Goal: Book appointment/travel/reservation

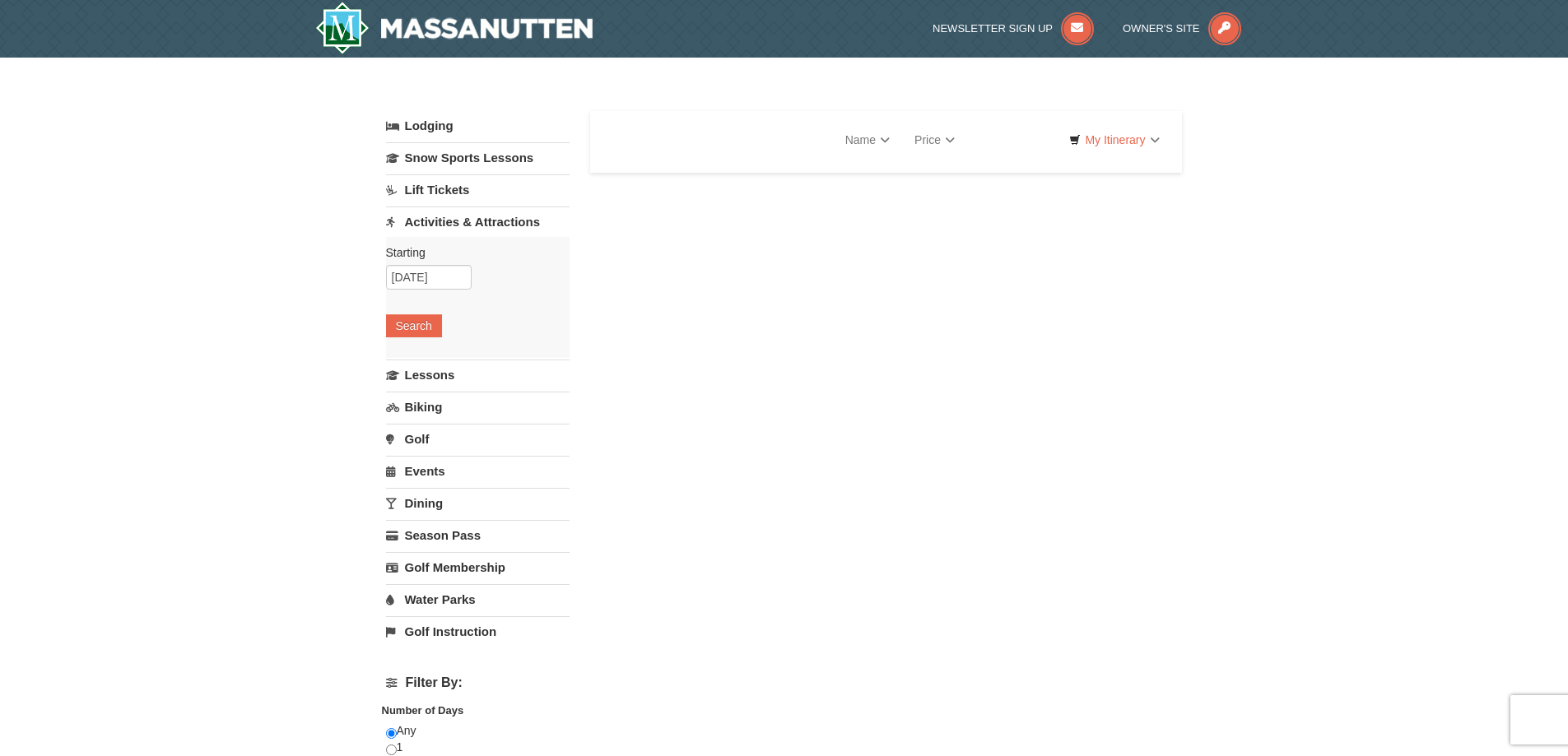
select select "10"
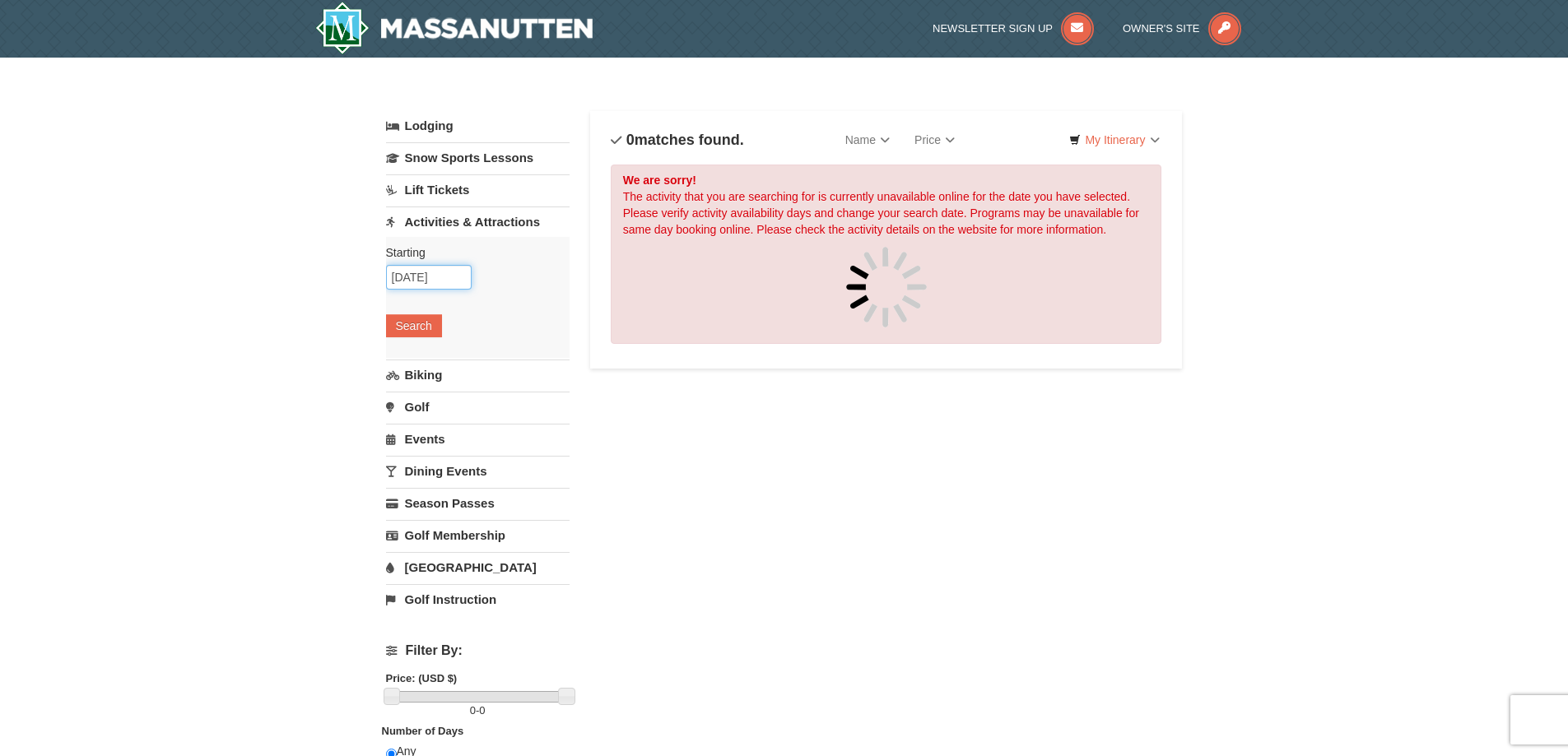
click at [413, 277] on input "[DATE]" at bounding box center [428, 277] width 85 height 25
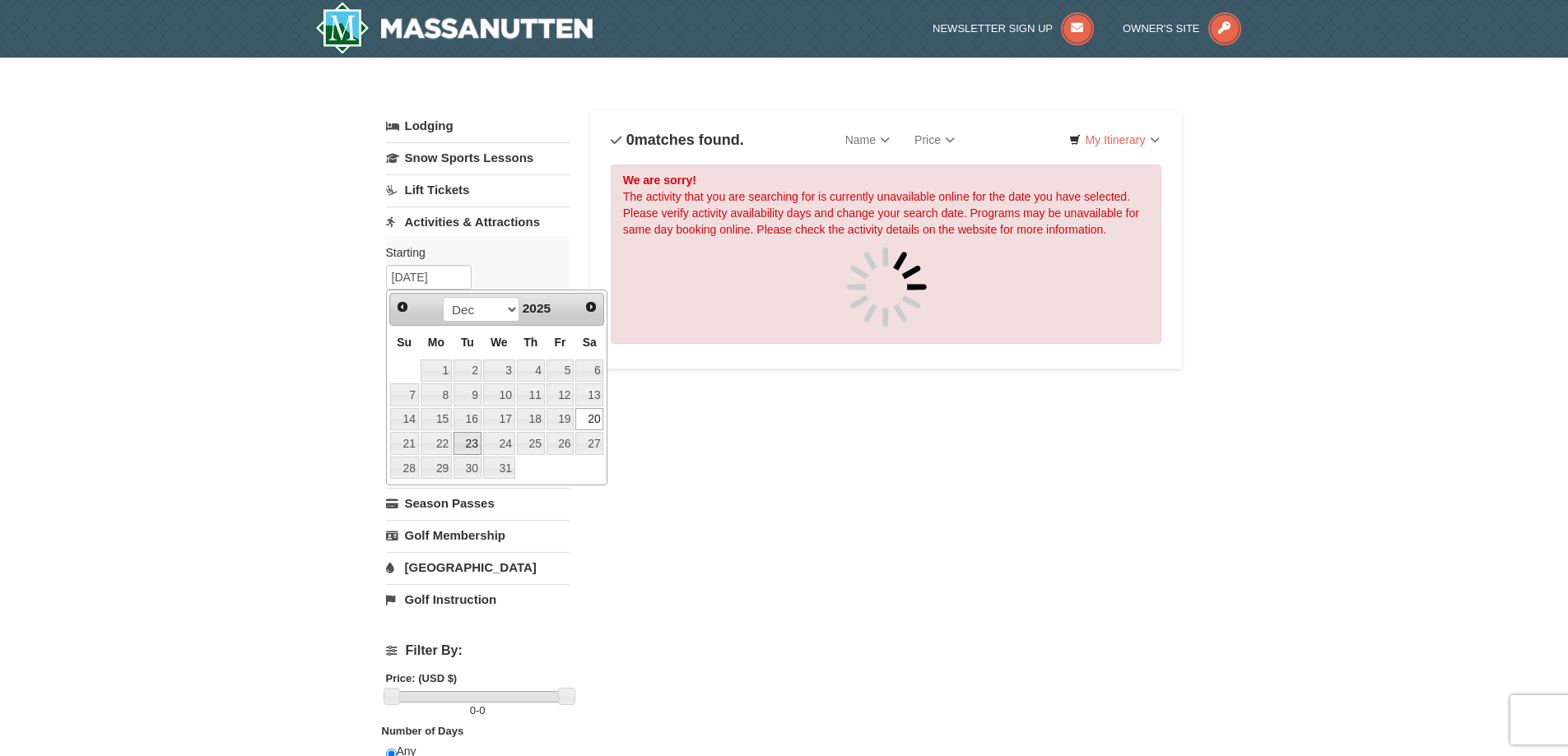
click at [462, 447] on link "23" at bounding box center [468, 443] width 28 height 23
type input "[DATE]"
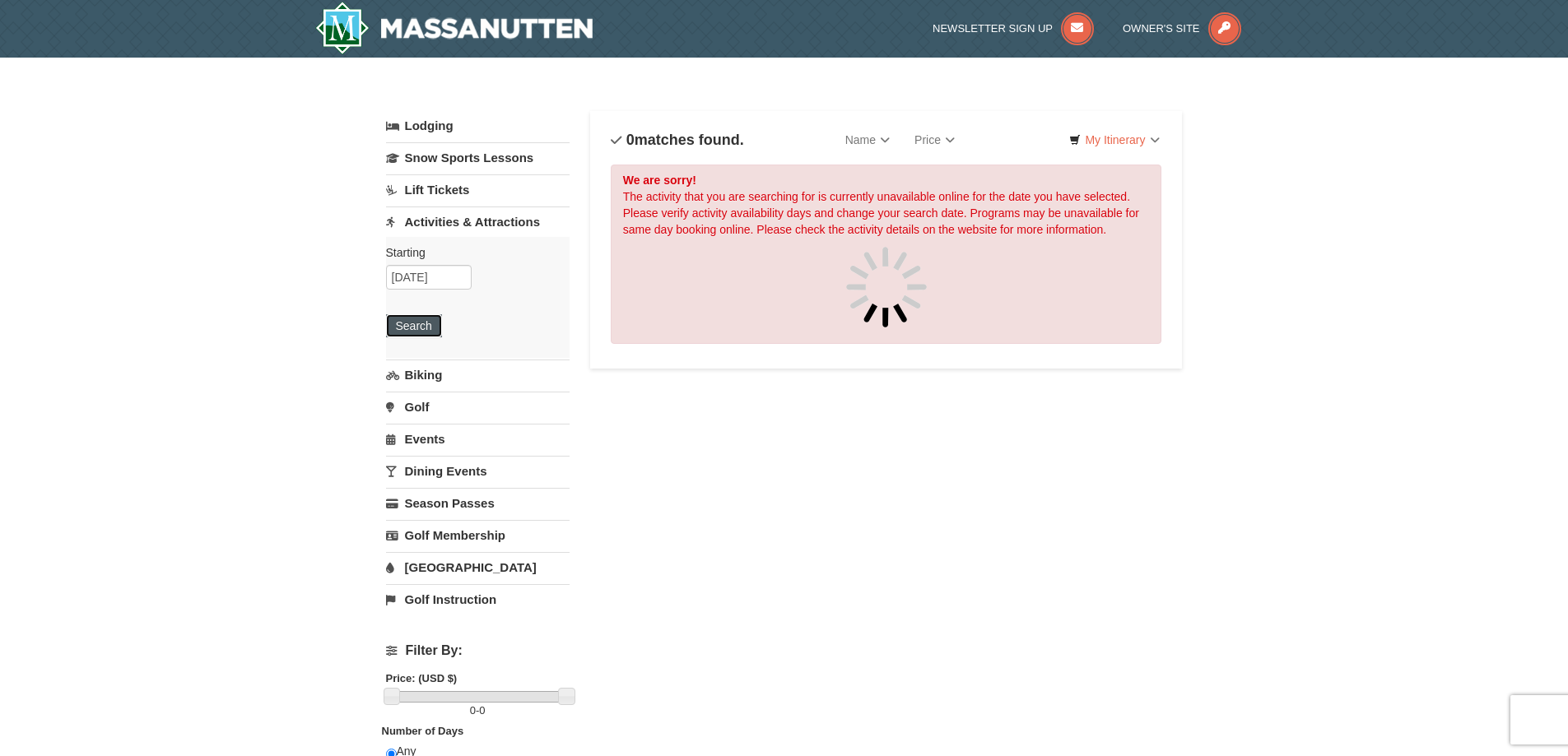
click at [429, 327] on button "Search" at bounding box center [414, 325] width 56 height 23
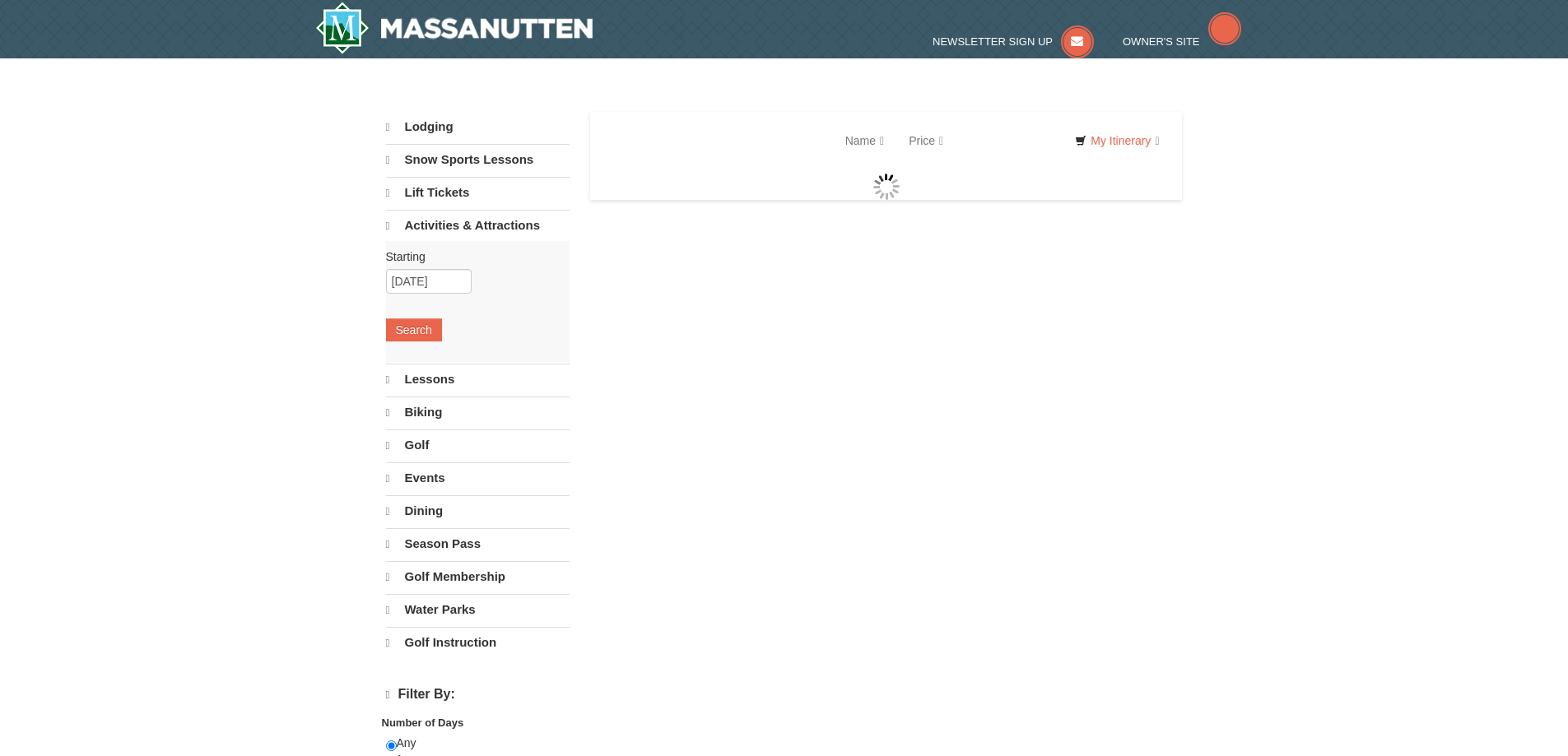
select select "10"
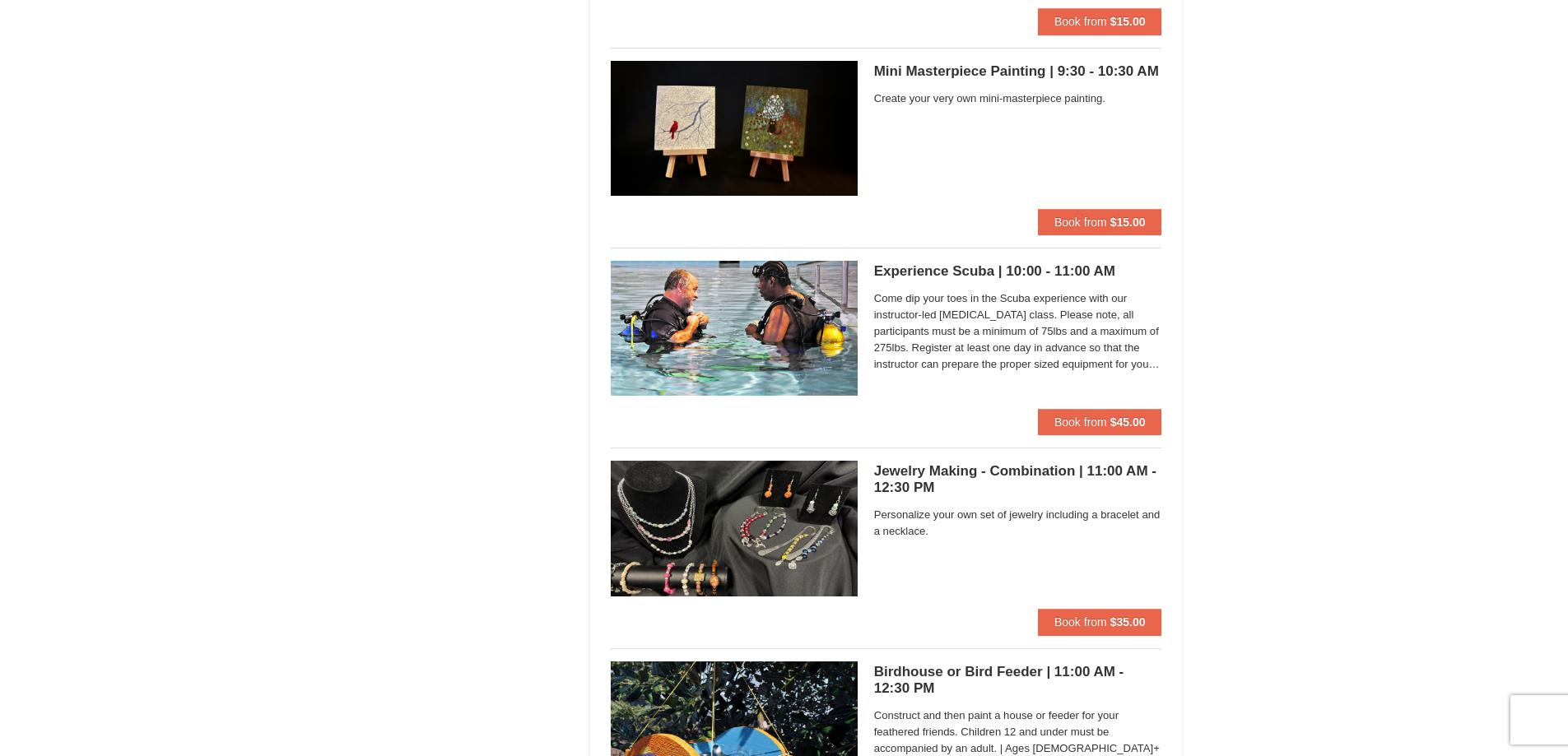
scroll to position [4359, 0]
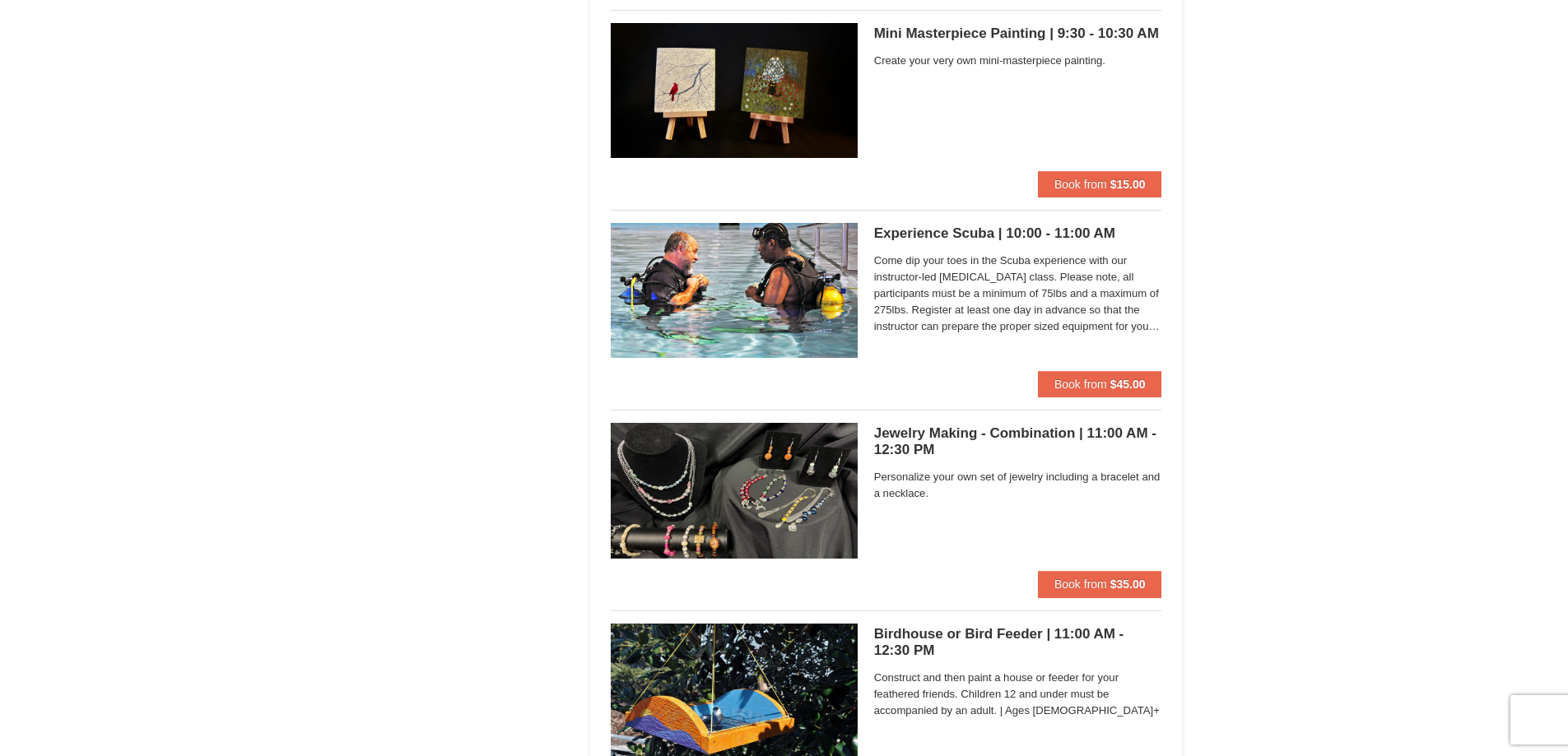
click at [962, 235] on h5 "Experience Scuba | 10:00 - 11:00 AM Massanutten Classes and Workshops" at bounding box center [1018, 234] width 288 height 17
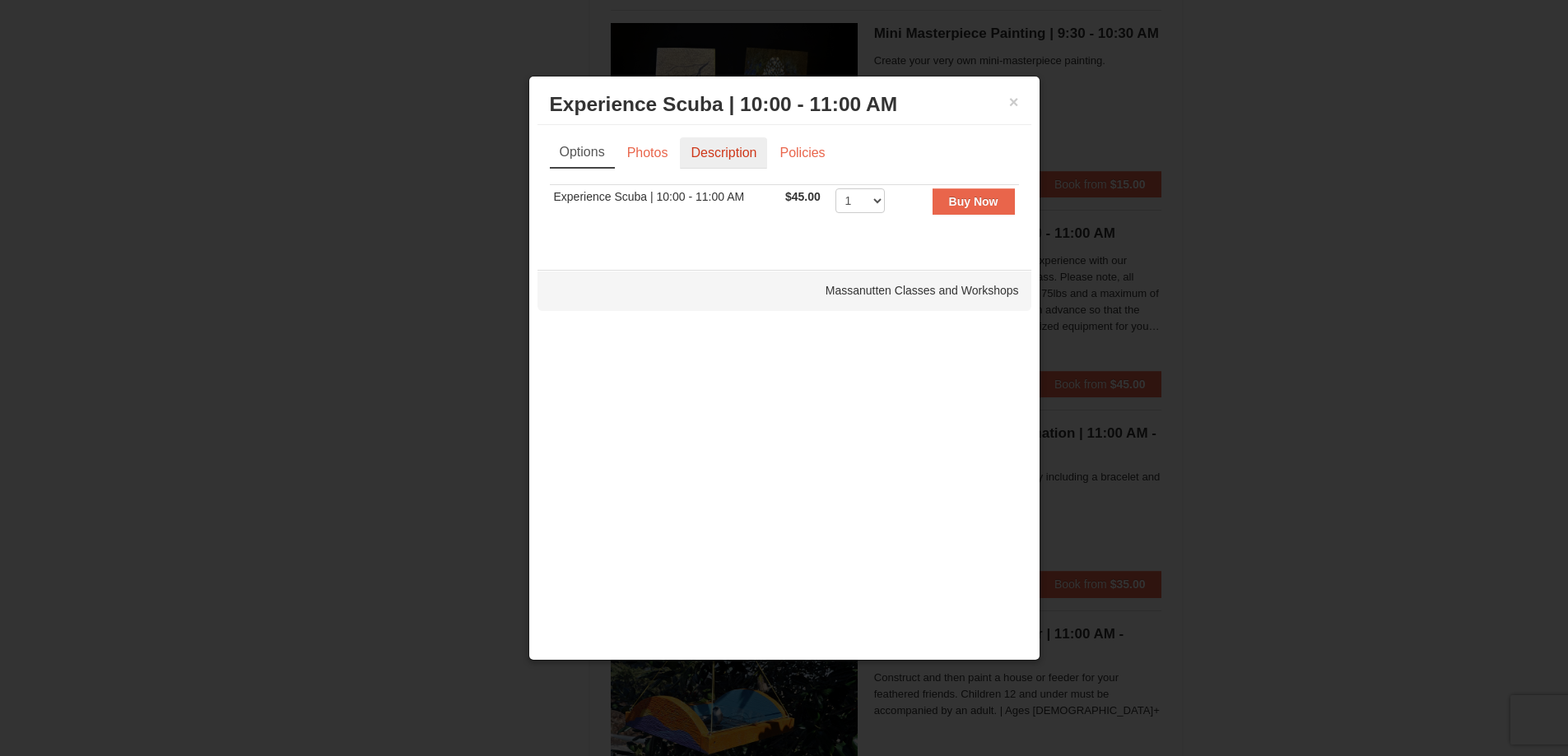
click at [723, 153] on link "Description" at bounding box center [723, 153] width 87 height 31
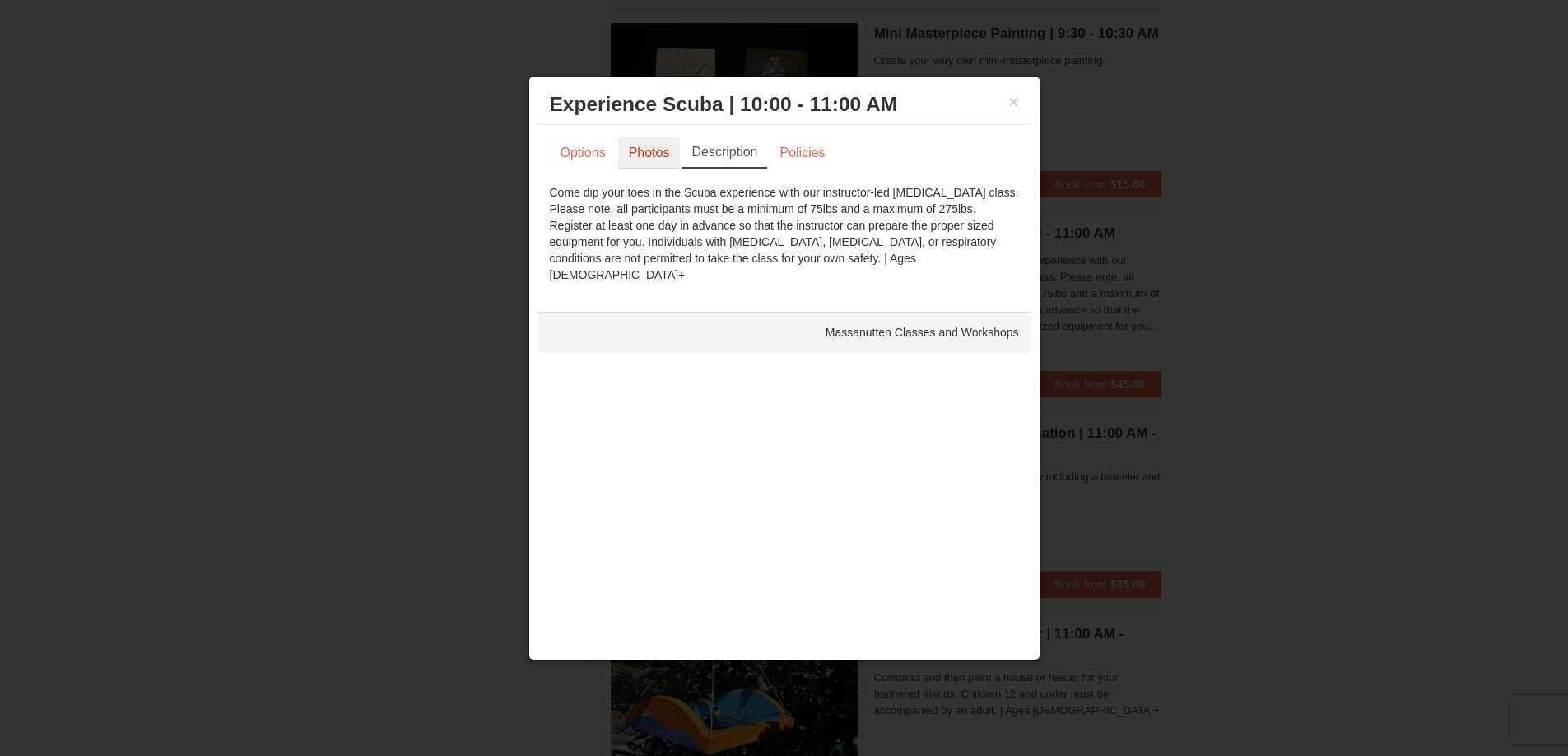
click at [651, 155] on link "Photos" at bounding box center [649, 153] width 63 height 31
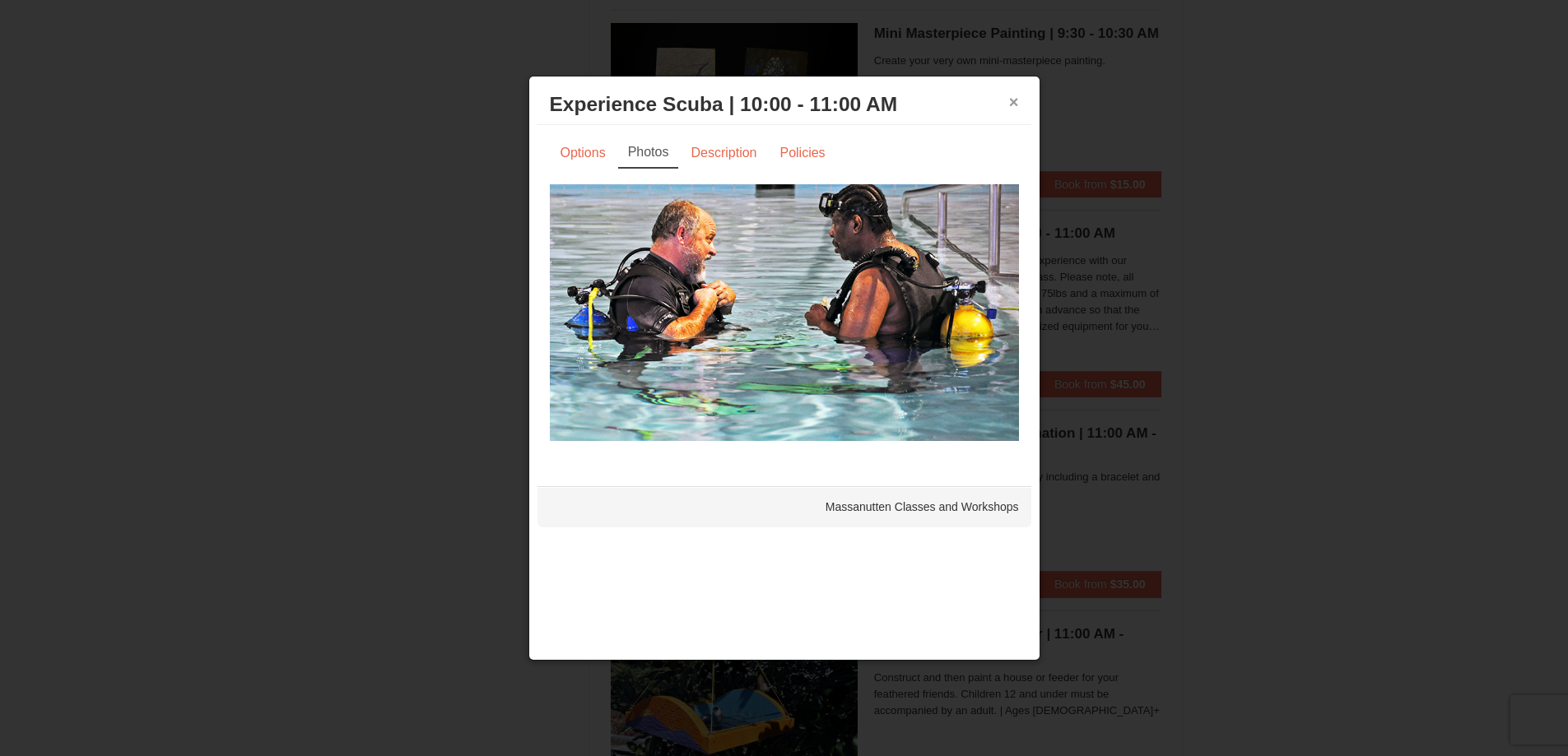
click at [1016, 102] on button "×" at bounding box center [1014, 102] width 10 height 17
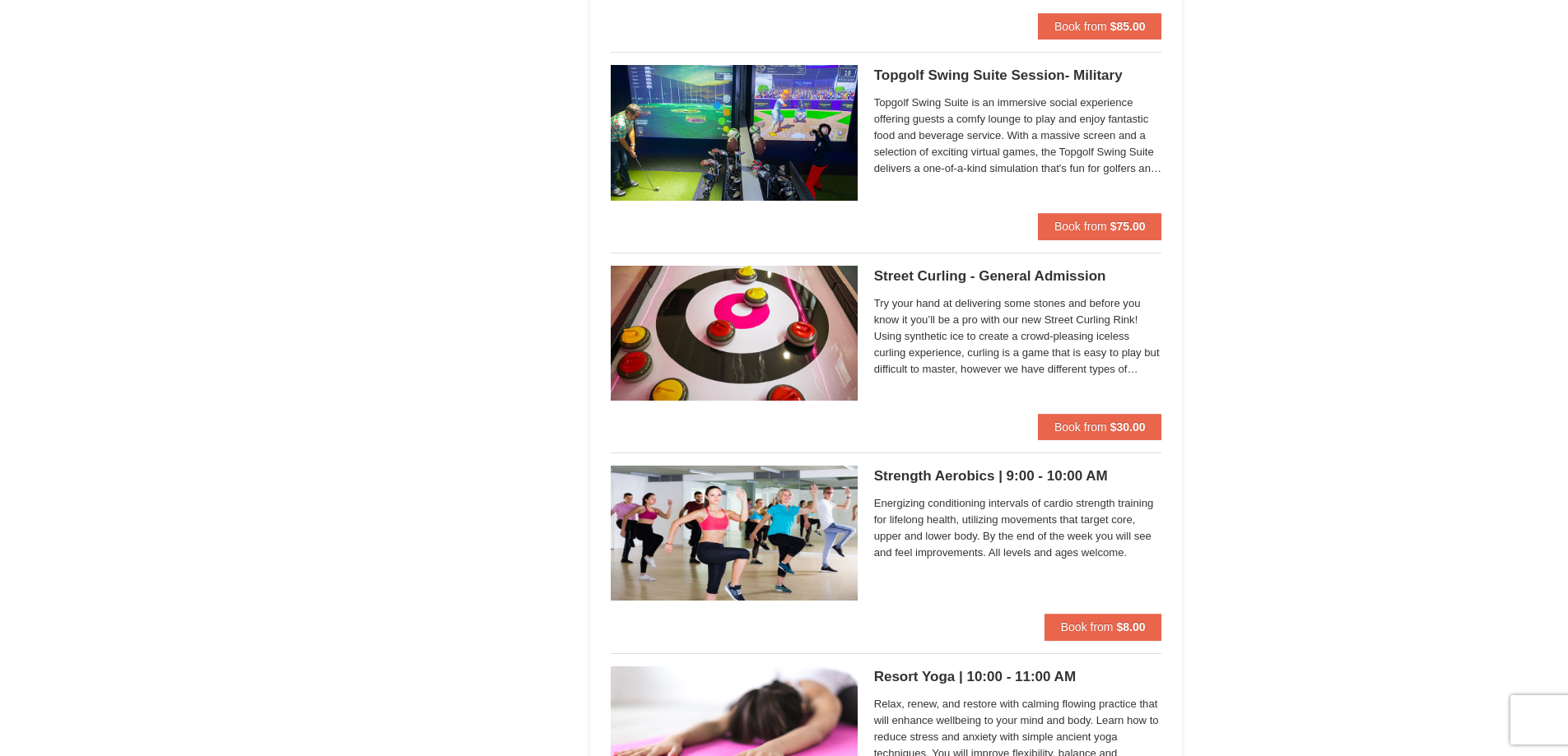
scroll to position [2715, 0]
